Goal: Task Accomplishment & Management: Manage account settings

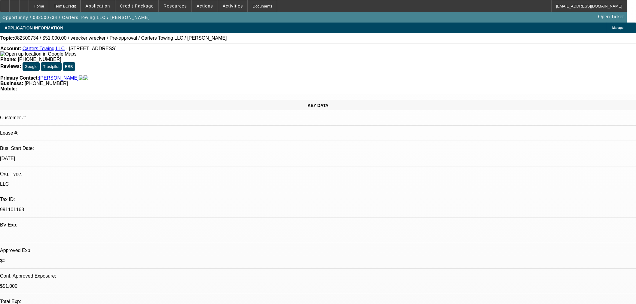
select select "0.15"
select select "2"
select select "0"
select select "6"
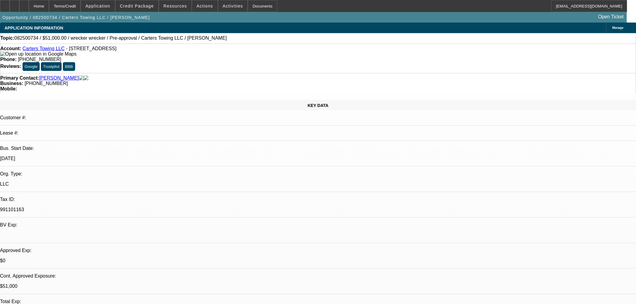
select select "0.15"
select select "2"
select select "0"
select select "6"
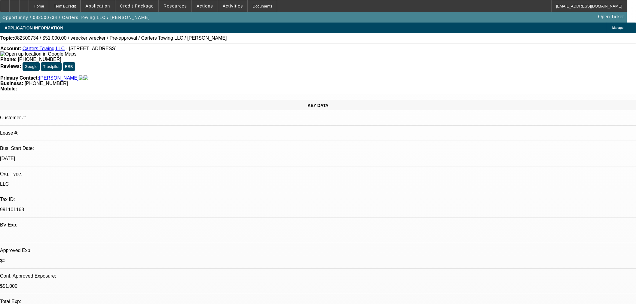
select select "0.15"
select select "2"
select select "0"
select select "6"
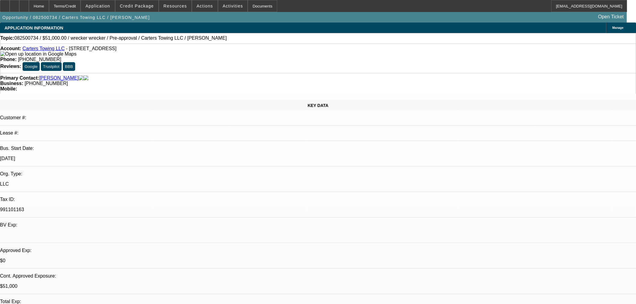
scroll to position [768, 0]
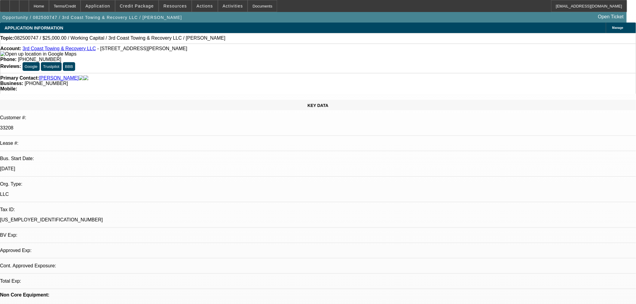
select select "0"
select select "2"
select select "0.1"
select select "1"
select select "2"
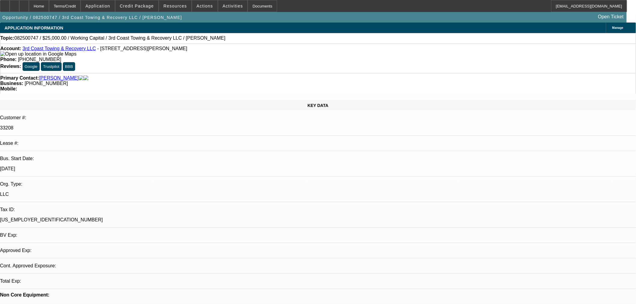
select select "4"
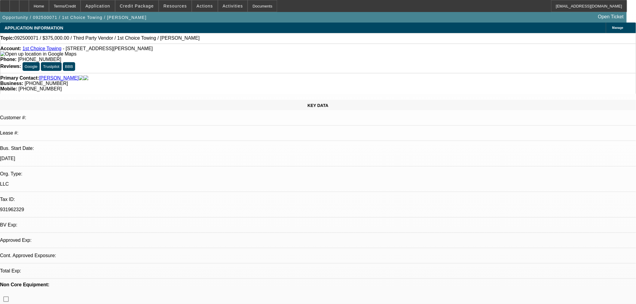
select select "0"
select select "2"
select select "0.1"
select select "4"
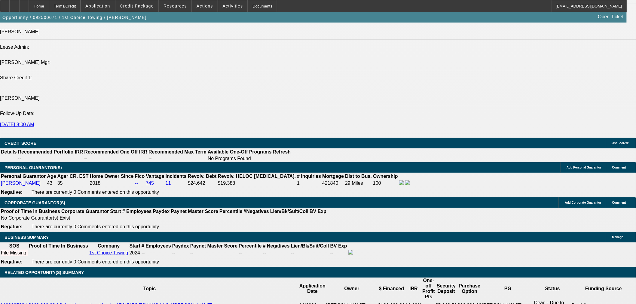
scroll to position [923, 0]
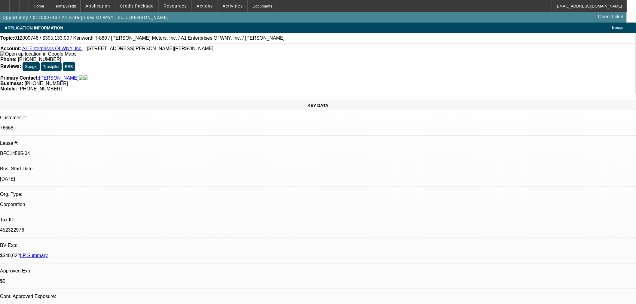
select select "0"
select select "2"
select select "0.1"
select select "4"
select select "0"
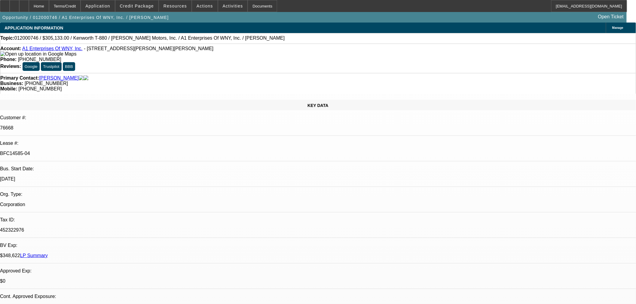
select select "2"
select select "0.1"
select select "4"
select select "0"
select select "2"
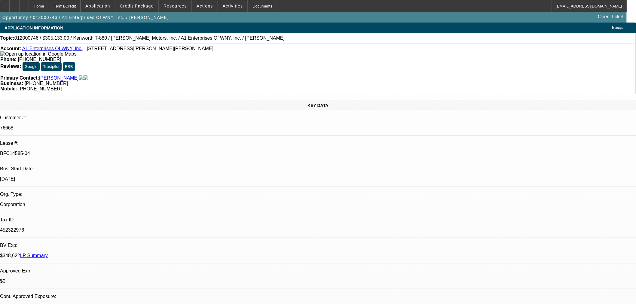
select select "0.1"
select select "4"
select select "0"
select select "2"
select select "0.1"
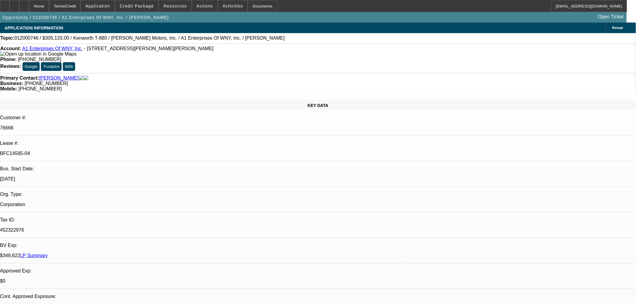
select select "4"
select select "1"
select select "2"
select select "1"
select select "2"
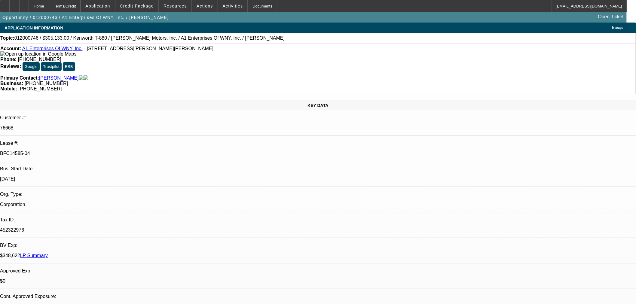
select select "1"
select select "2"
select select "1"
select select "2"
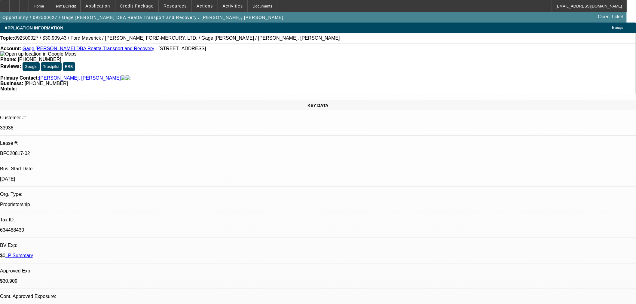
select select "0.1"
select select "2"
select select "0"
select select "6"
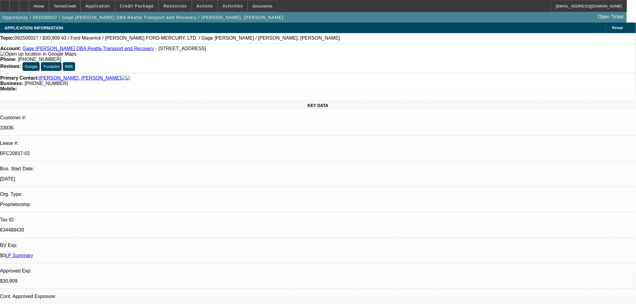
select select "0.1"
select select "2"
select select "0"
select select "6"
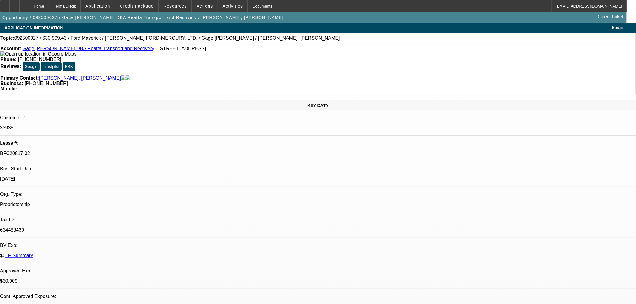
select select "0.1"
select select "2"
select select "0"
select select "6"
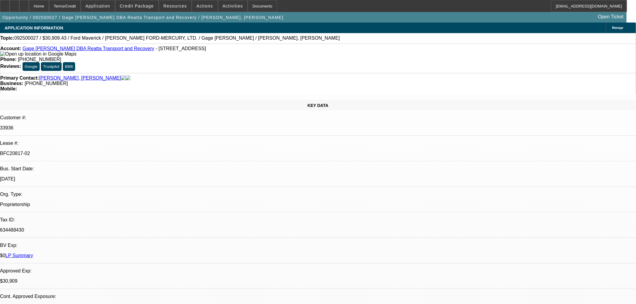
select select "0.1"
select select "2"
select select "0"
select select "6"
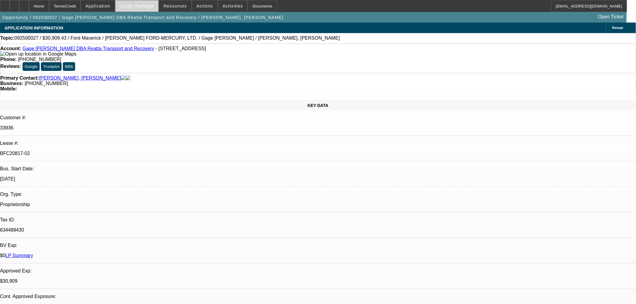
click at [143, 7] on span "Credit Package" at bounding box center [137, 6] width 34 height 5
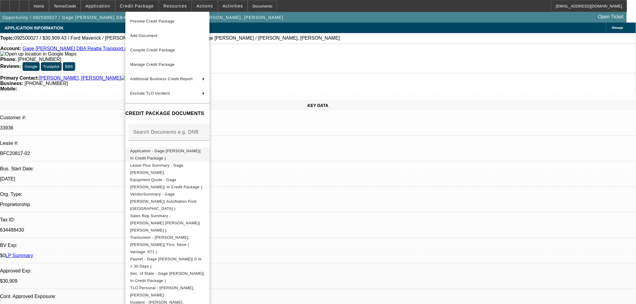
click at [174, 157] on button "Application - Gage Faske( In Credit Package )" at bounding box center [167, 154] width 84 height 14
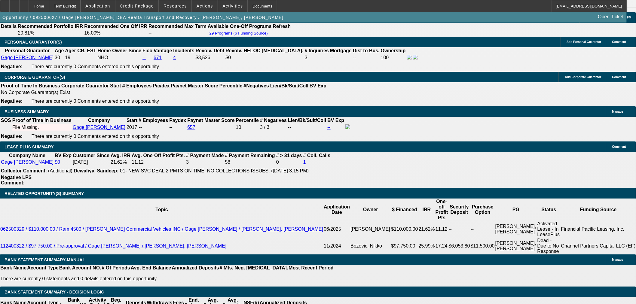
scroll to position [1036, 0]
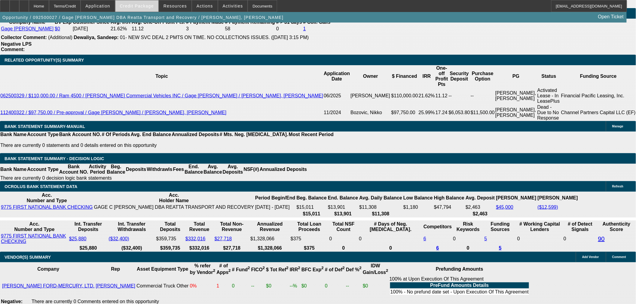
click at [151, 2] on span at bounding box center [136, 6] width 43 height 14
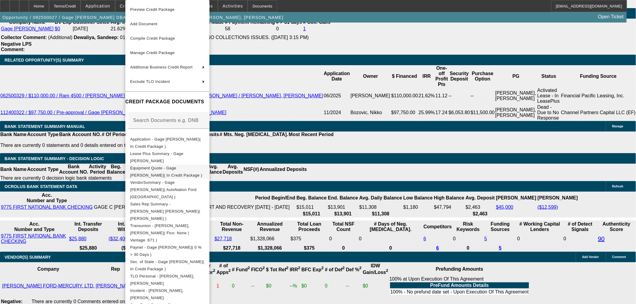
click at [140, 169] on span "Equipment Quote - Gage Faske( In Credit Package )" at bounding box center [166, 172] width 72 height 12
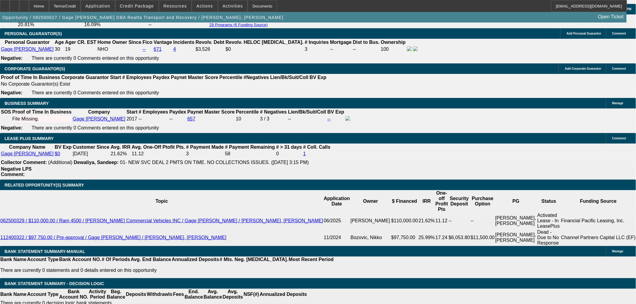
scroll to position [868, 0]
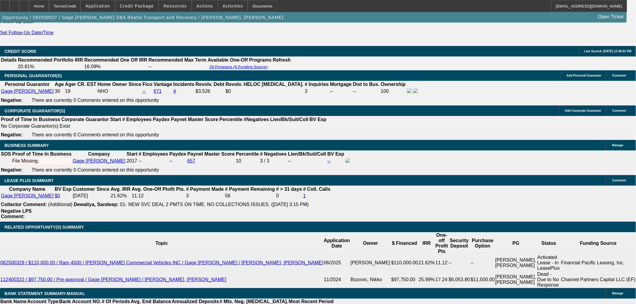
drag, startPoint x: 123, startPoint y: 101, endPoint x: 122, endPoint y: 113, distance: 12.0
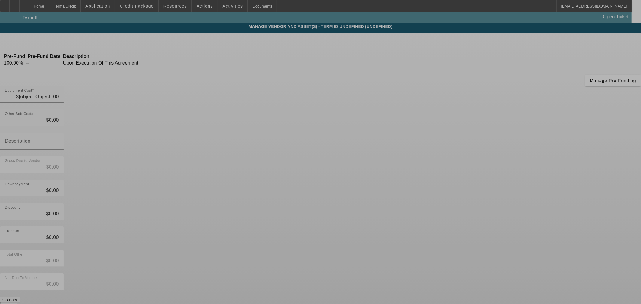
type input "$34,343.81"
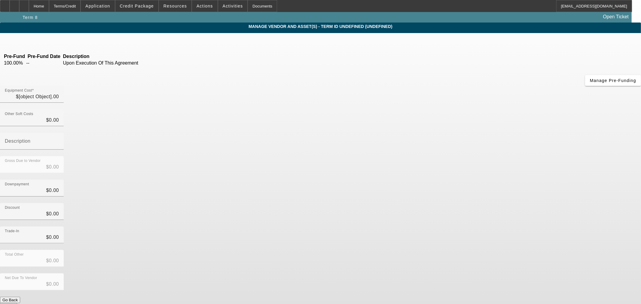
type input "$34,343.81"
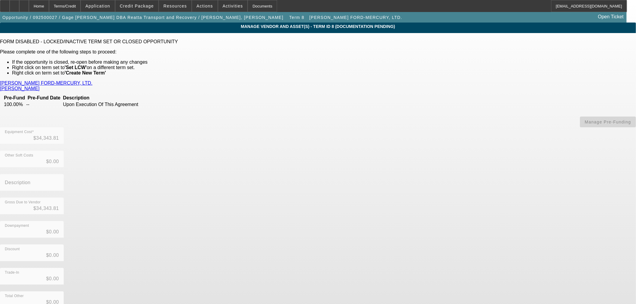
click at [93, 81] on link "JACK POWELL FORD-MERCURY, LTD." at bounding box center [46, 83] width 93 height 5
click at [49, 4] on div "Home" at bounding box center [39, 6] width 20 height 12
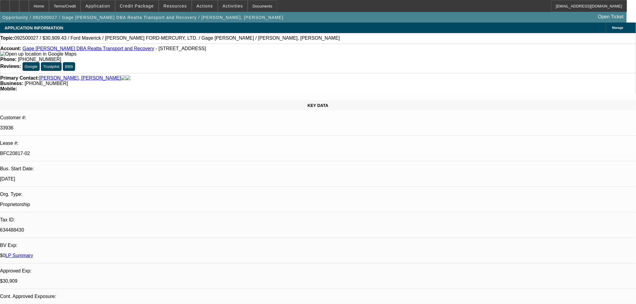
select select "0.1"
select select "2"
select select "0"
select select "6"
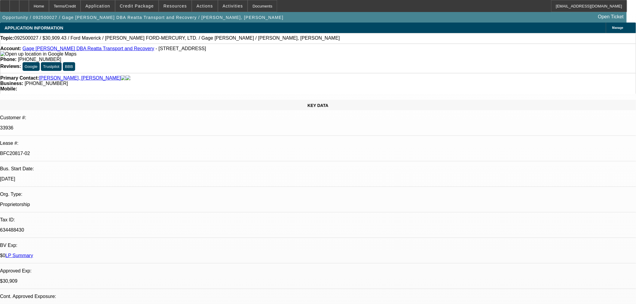
select select "0.1"
select select "2"
select select "0"
select select "6"
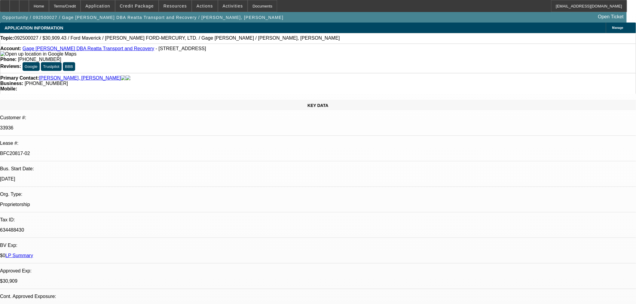
select select "0.1"
select select "2"
select select "0"
select select "6"
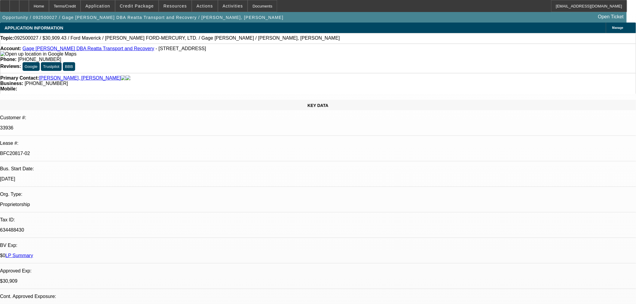
select select "0.1"
select select "2"
select select "0"
select select "6"
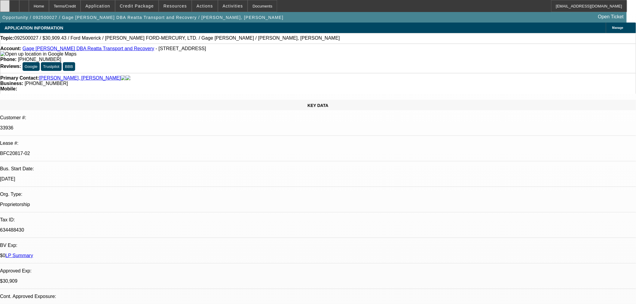
click at [5, 4] on icon at bounding box center [5, 4] width 0 height 0
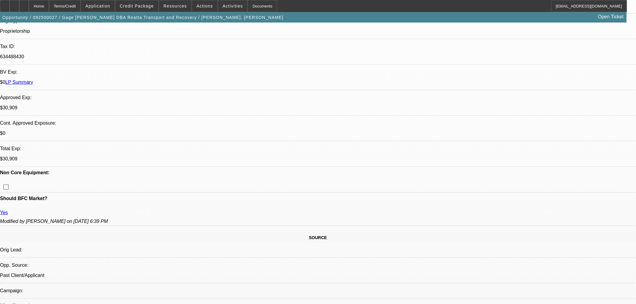
scroll to position [234, 0]
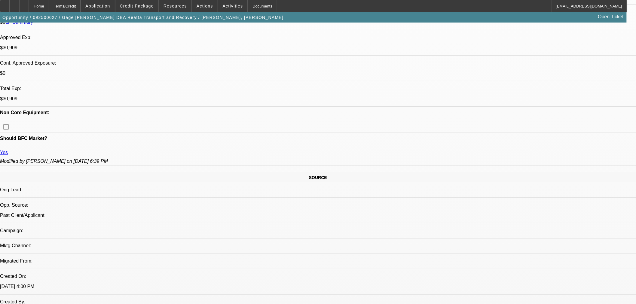
drag, startPoint x: 518, startPoint y: 128, endPoint x: 522, endPoint y: 116, distance: 12.1
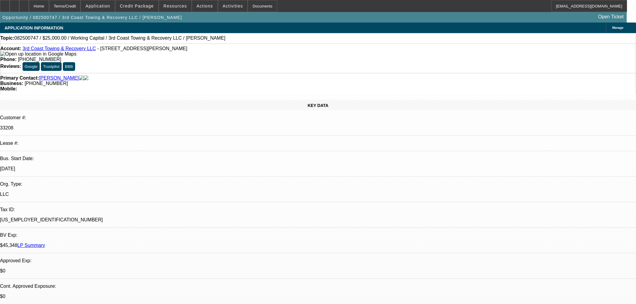
select select "0"
select select "2"
select select "0.1"
select select "4"
